Goal: Check status

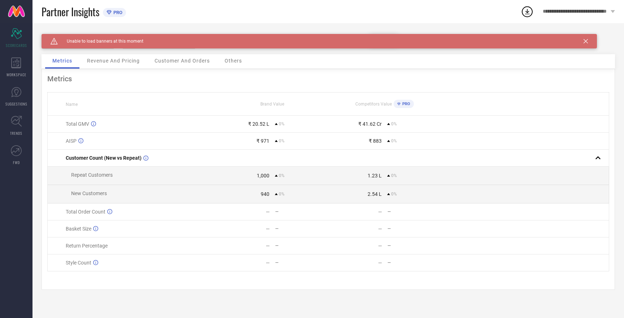
click at [588, 42] on div "Caution Created with Sketch. Unable to load banners at this moment" at bounding box center [319, 41] width 555 height 14
click at [584, 40] on icon at bounding box center [585, 41] width 4 height 4
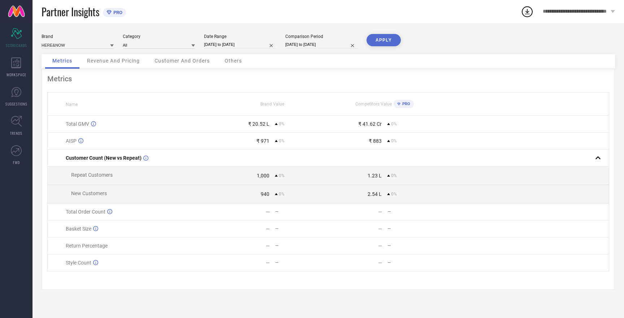
click at [243, 46] on input "[DATE] to [DATE]" at bounding box center [240, 45] width 72 height 8
select select "8"
select select "2025"
select select "9"
select select "2025"
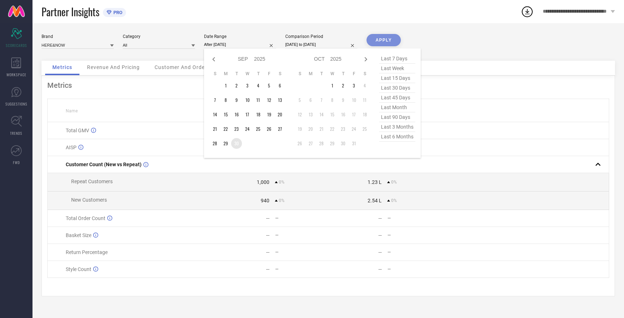
click at [237, 144] on td "30" at bounding box center [236, 143] width 11 height 11
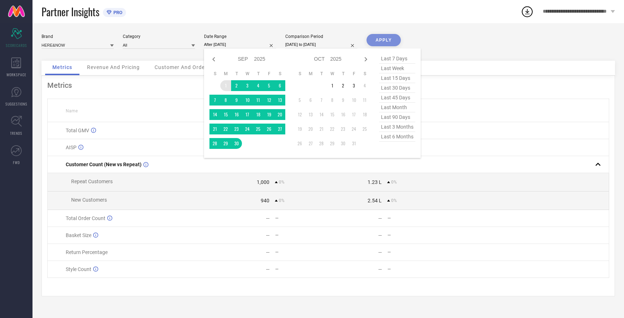
type input "01-09-2025 to 30-09-2025"
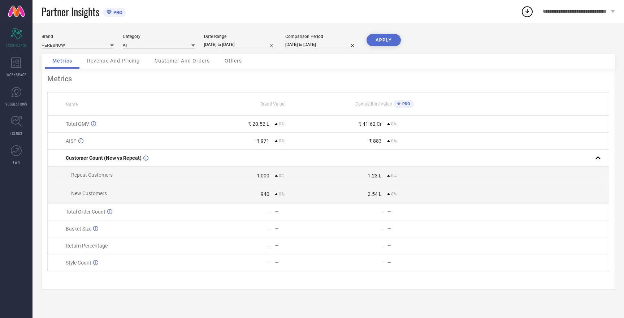
select select "8"
select select "2025"
select select "9"
select select "2025"
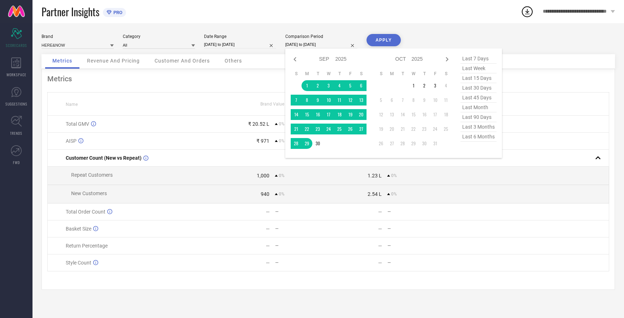
click at [310, 45] on input "[DATE] to [DATE]" at bounding box center [321, 45] width 72 height 8
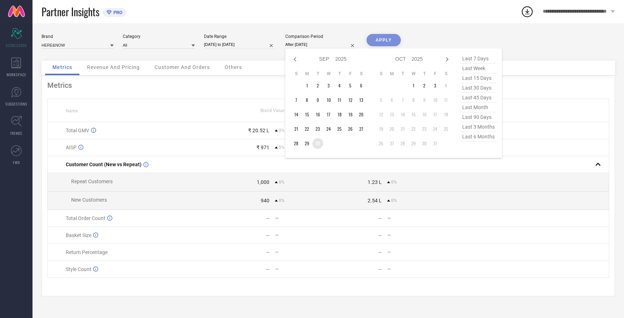
click at [319, 143] on td "30" at bounding box center [317, 143] width 11 height 11
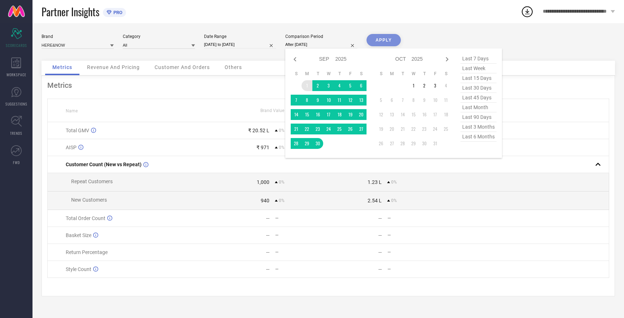
type input "01-09-2025 to 30-09-2025"
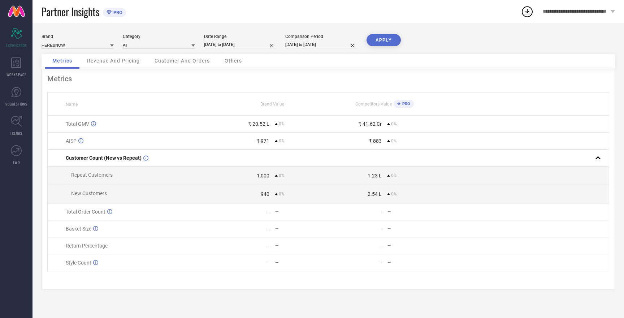
click at [378, 36] on button "APPLY" at bounding box center [383, 40] width 34 height 12
click at [380, 41] on button "APPLY" at bounding box center [383, 40] width 34 height 12
click at [64, 46] on input at bounding box center [78, 45] width 72 height 8
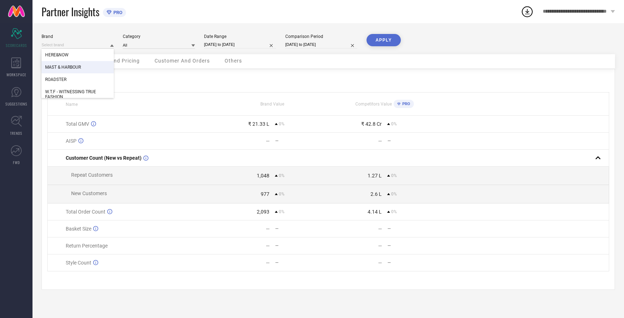
click at [69, 70] on span "MAST & HARBOUR" at bounding box center [63, 67] width 36 height 5
type input "All"
click at [384, 40] on button "APPLY" at bounding box center [383, 40] width 34 height 12
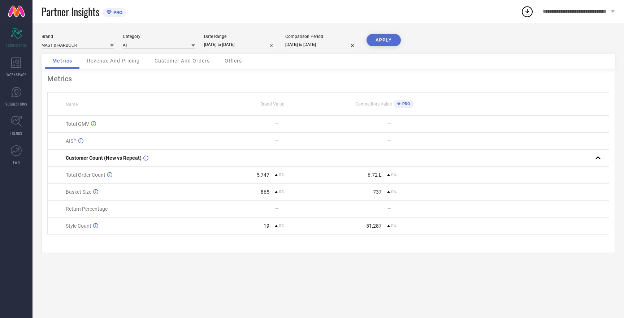
click at [384, 40] on button "APPLY" at bounding box center [383, 40] width 34 height 12
click at [66, 45] on input at bounding box center [78, 45] width 72 height 8
click at [75, 93] on span "W.T.F - WITNESSING TRUE FASHION" at bounding box center [77, 94] width 65 height 10
type input "All"
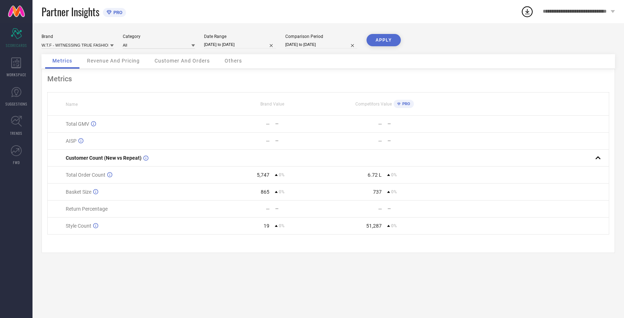
click at [384, 42] on button "APPLY" at bounding box center [383, 40] width 34 height 12
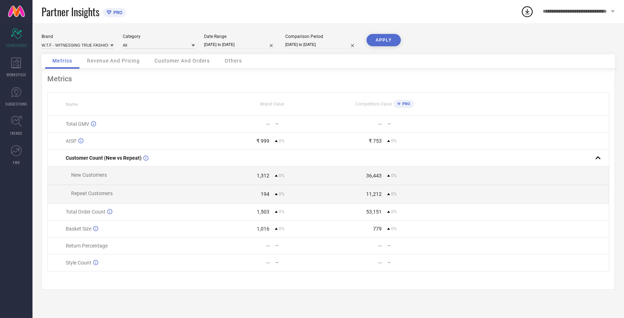
click at [385, 41] on button "APPLY" at bounding box center [383, 40] width 34 height 12
